Goal: Use online tool/utility

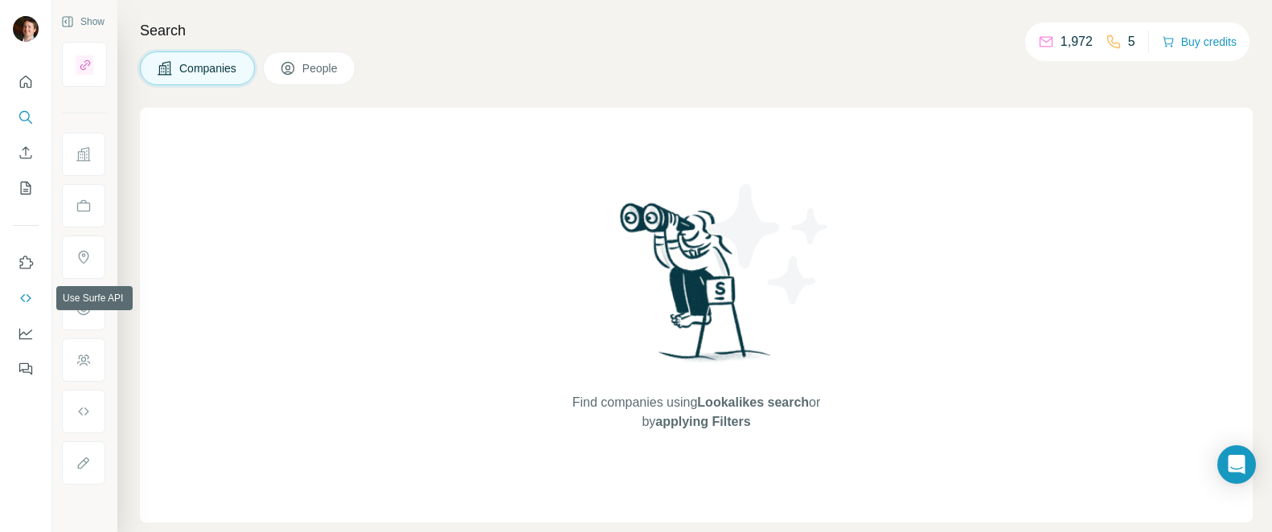
click at [27, 289] on button "Use Surfe API" at bounding box center [26, 298] width 26 height 29
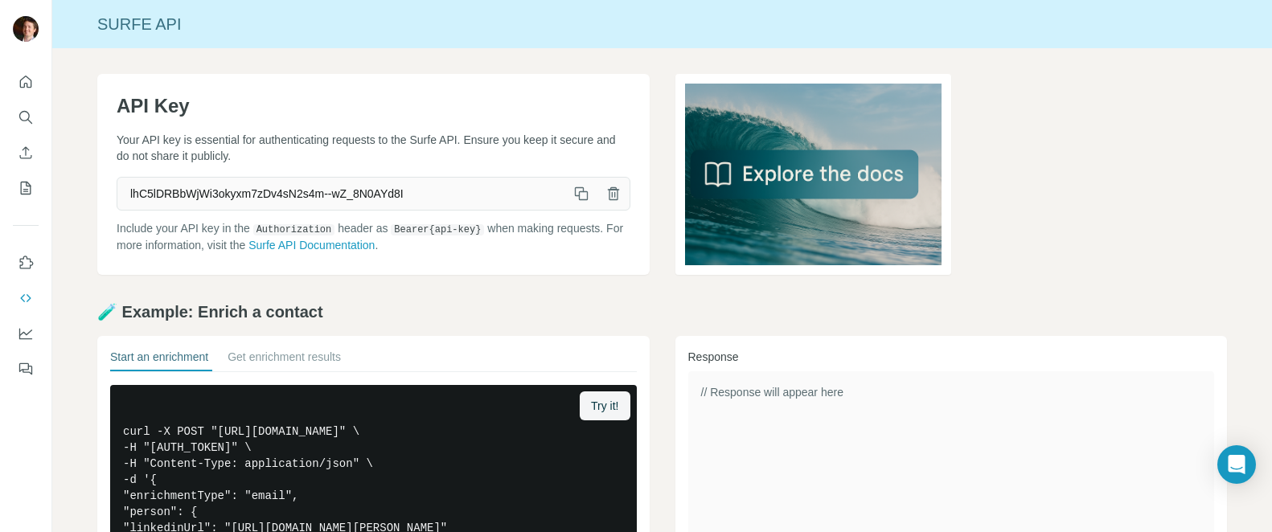
click at [244, 195] on span "lhC5lDRBbWjWi3okyxm7zDv4sN2s4m--wZ_8N0AYd8I" at bounding box center [341, 193] width 448 height 29
copy div "lhC5lDRBbWjWi3okyxm7zDv4sN2s4m--wZ_8N0AYd8I"
click at [308, 192] on span "lhC5lDRBbWjWi3okyxm7zDv4sN2s4m--wZ_8N0AYd8I" at bounding box center [341, 193] width 448 height 29
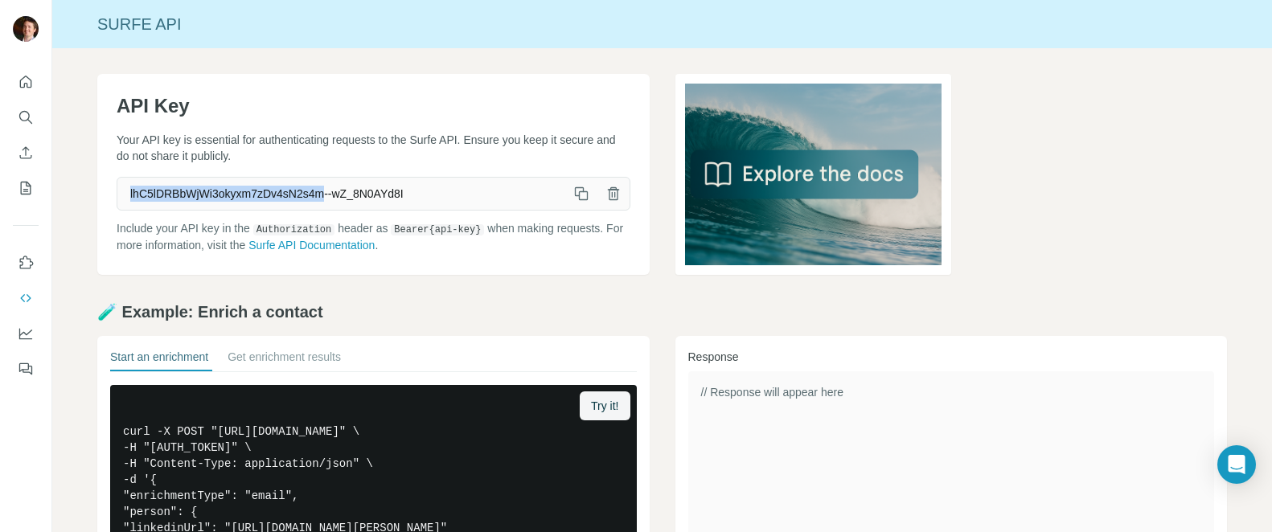
click at [308, 192] on span "lhC5lDRBbWjWi3okyxm7zDv4sN2s4m--wZ_8N0AYd8I" at bounding box center [341, 193] width 448 height 29
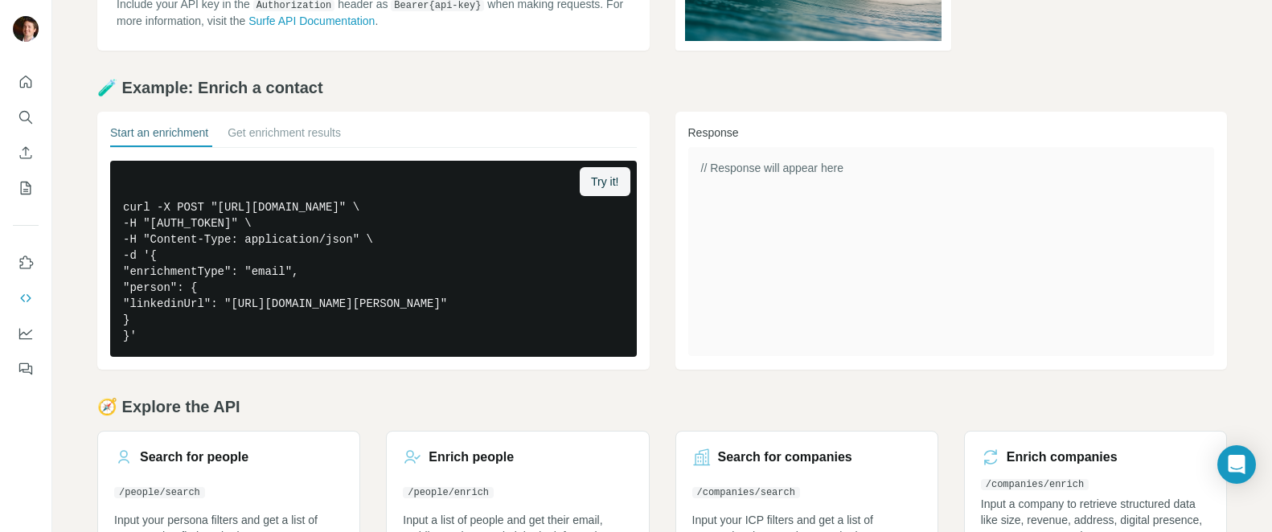
scroll to position [229, 0]
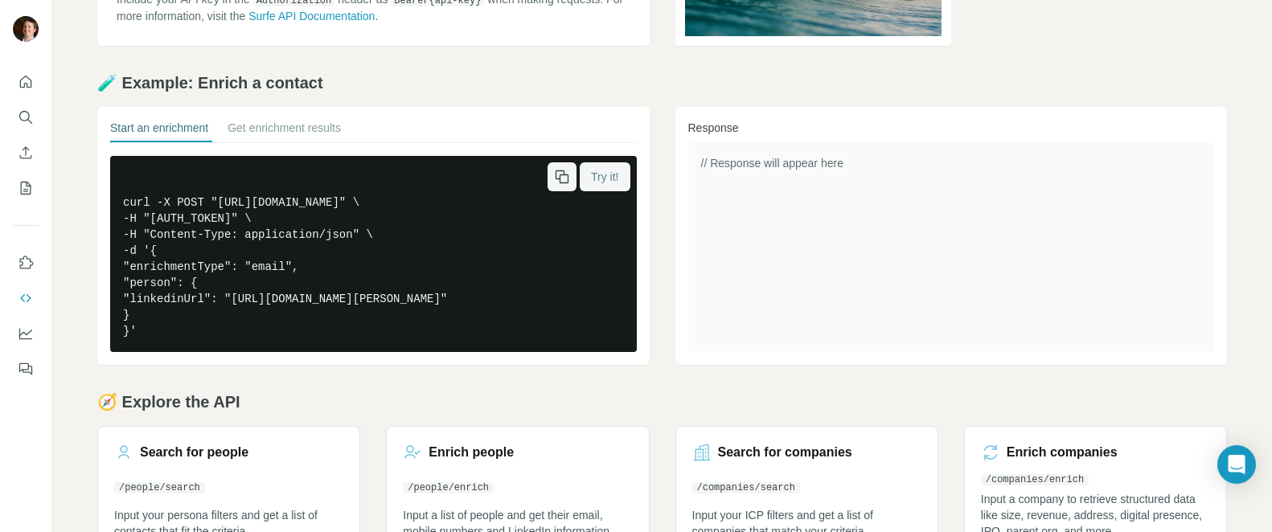
click at [597, 178] on span "Try it!" at bounding box center [604, 177] width 27 height 16
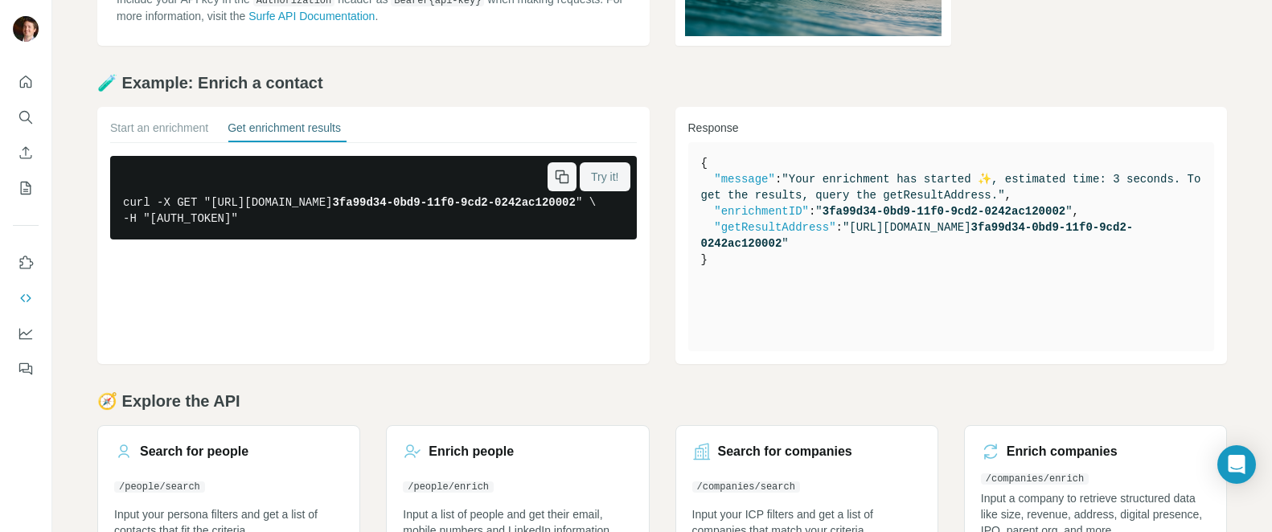
click at [594, 179] on span "Try it!" at bounding box center [604, 177] width 27 height 16
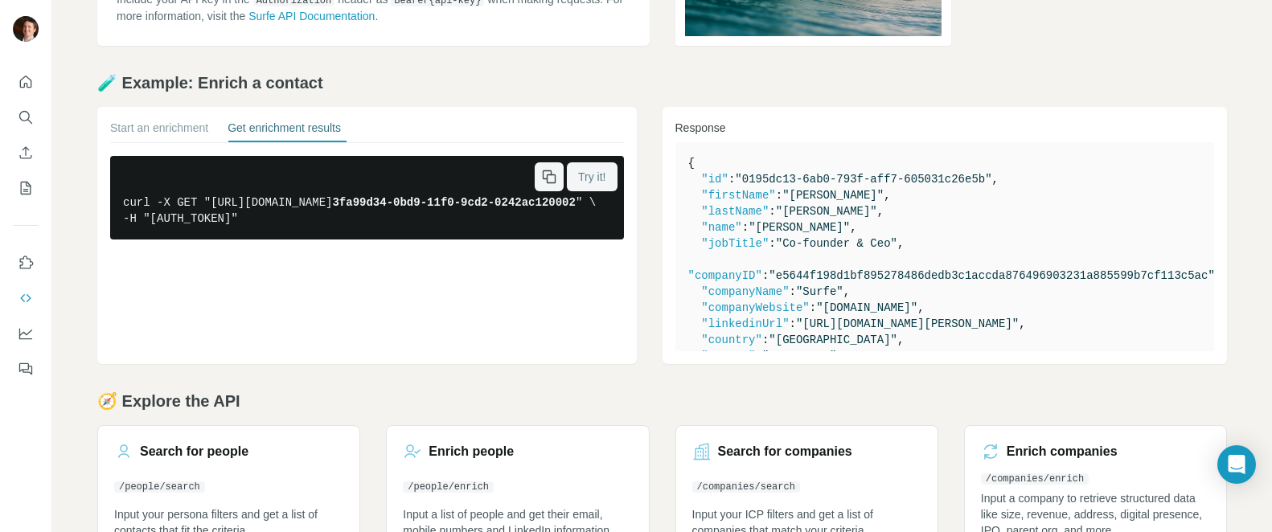
click at [557, 180] on icon "button" at bounding box center [549, 177] width 16 height 16
